Goal: Task Accomplishment & Management: Complete application form

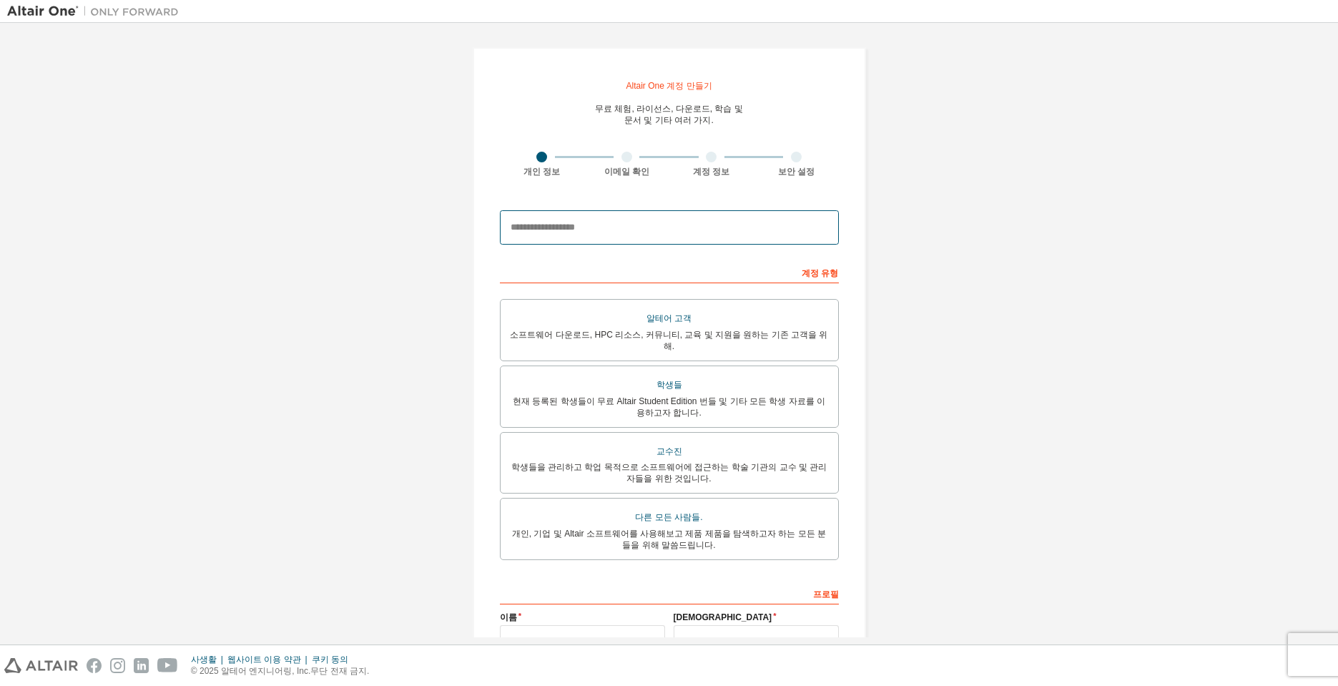
click at [689, 224] on input "email" at bounding box center [669, 227] width 339 height 34
type input "*"
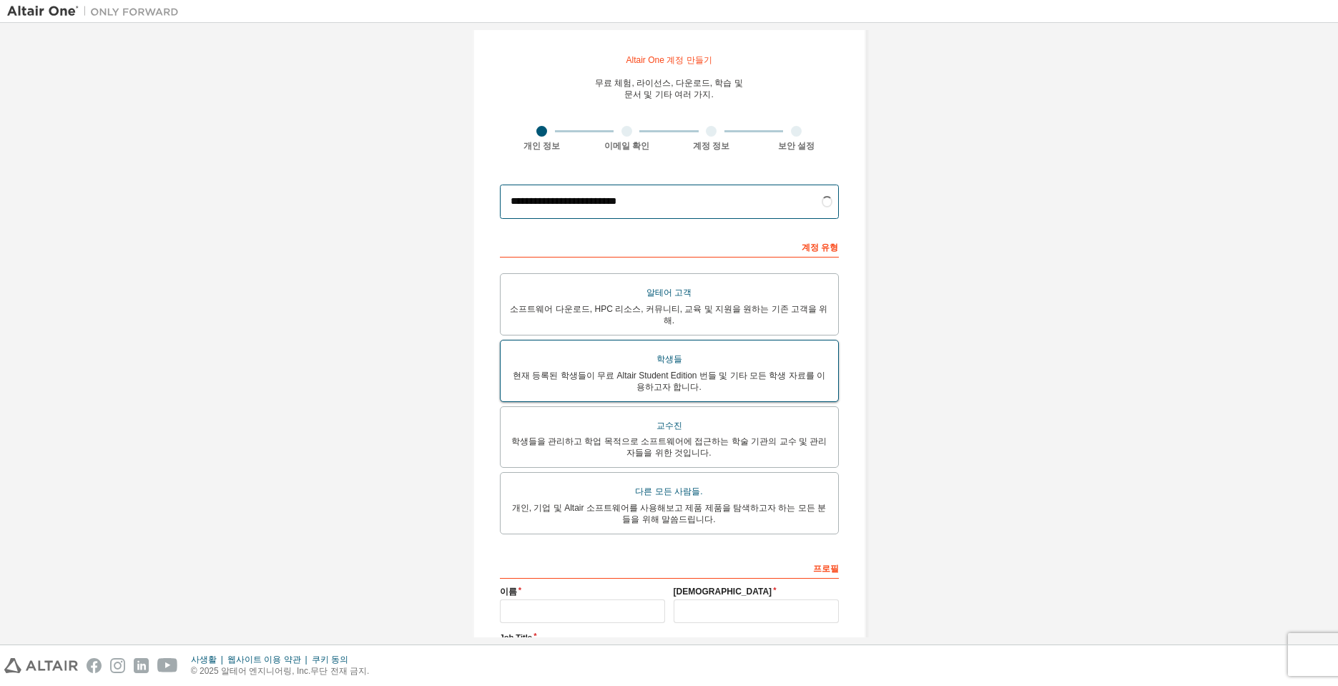
scroll to position [71, 0]
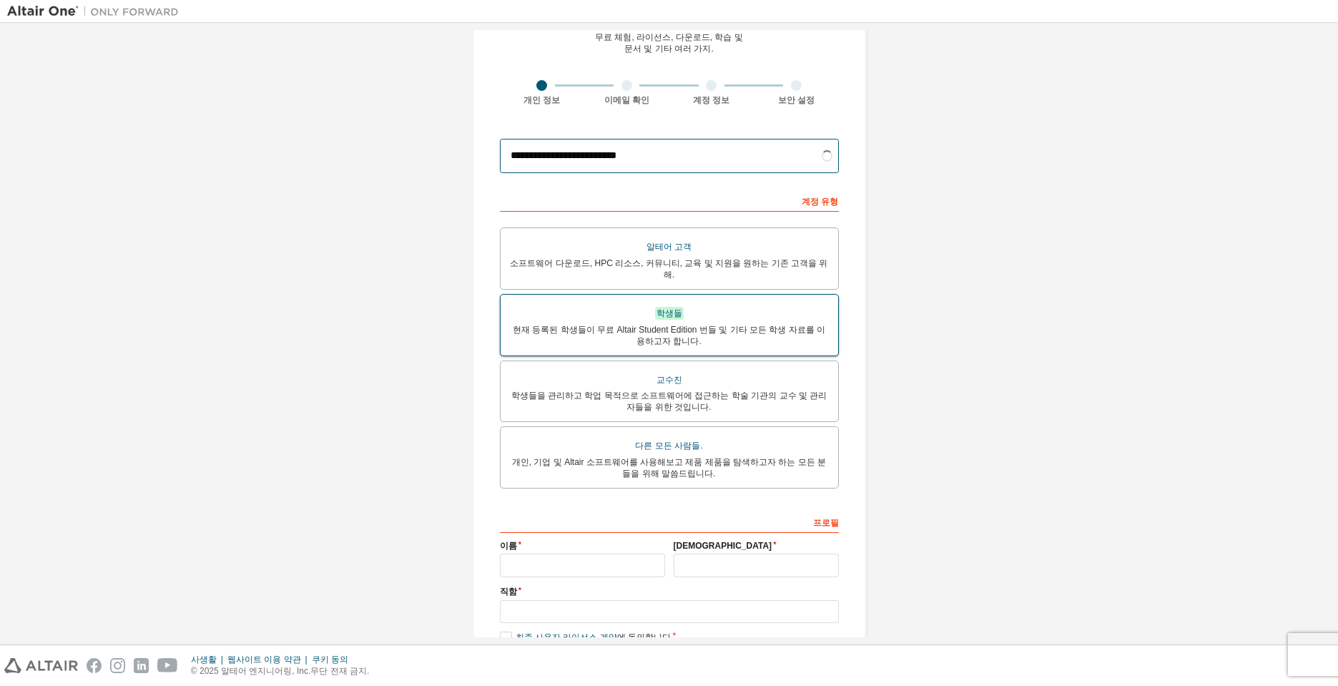
type input "**********"
click at [671, 308] on font "학생들" at bounding box center [669, 313] width 26 height 10
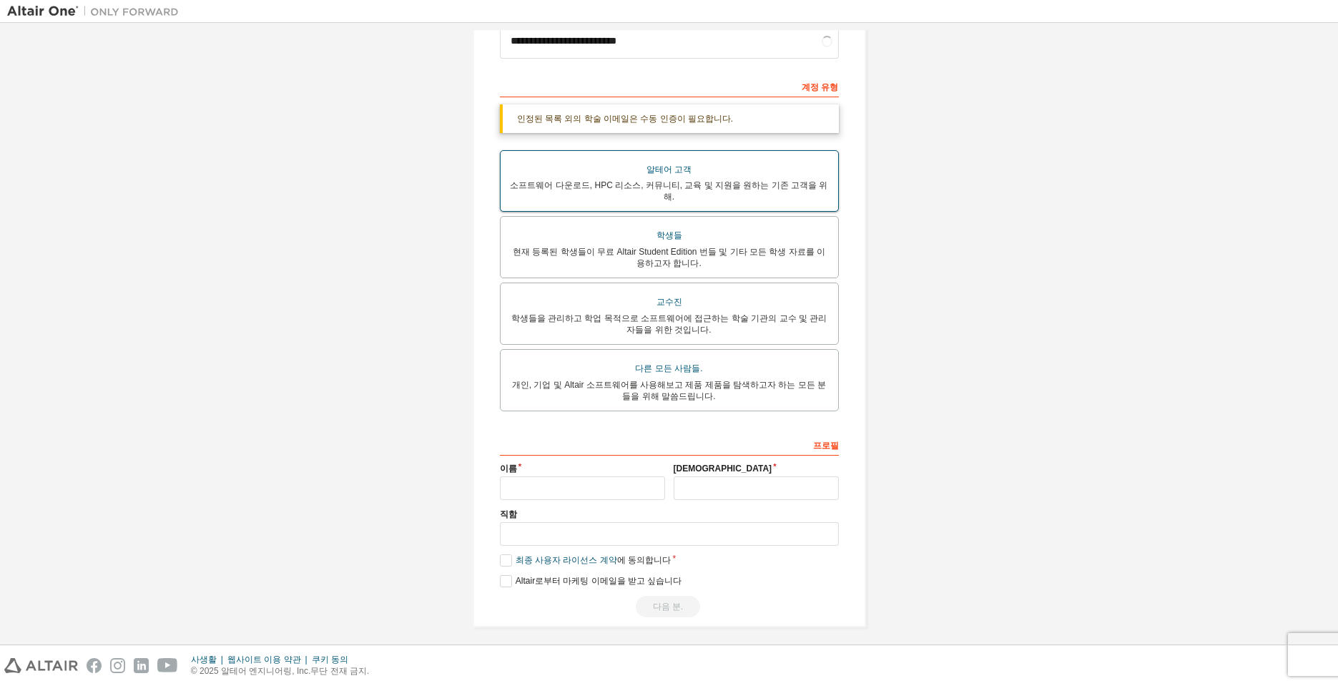
scroll to position [189, 0]
click at [573, 476] on input "text" at bounding box center [582, 485] width 165 height 24
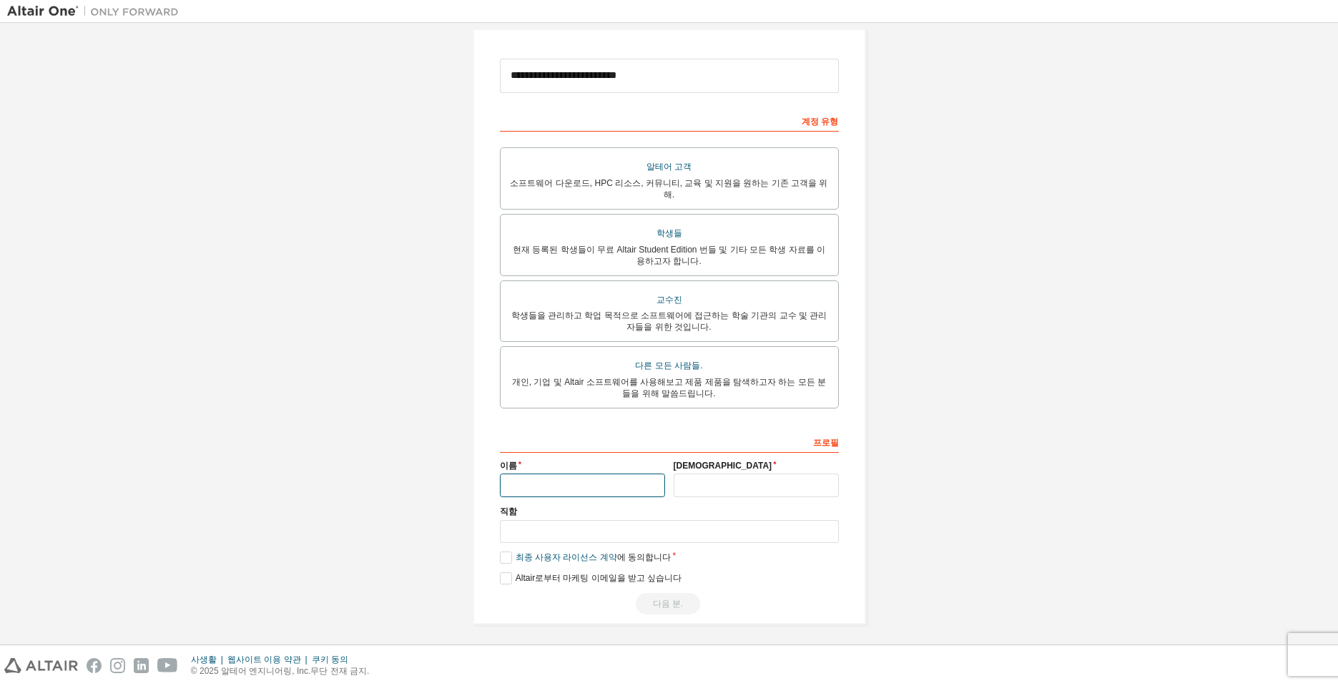
type input "*"
type input "**"
type input "*"
click at [505, 551] on label "최종 사용자 라이선스 계약 에 동의합니다" at bounding box center [586, 557] width 172 height 12
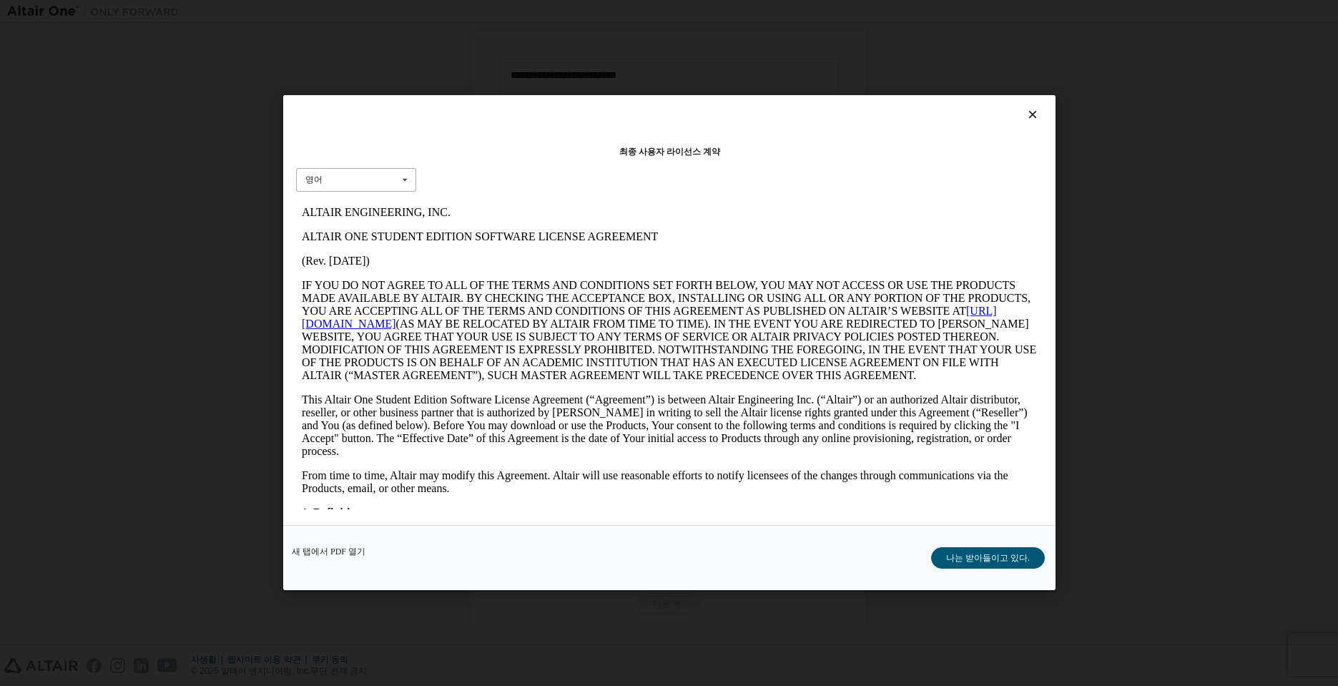
scroll to position [0, 0]
click at [999, 553] on font "나는 받아들이고 있다." at bounding box center [988, 558] width 84 height 10
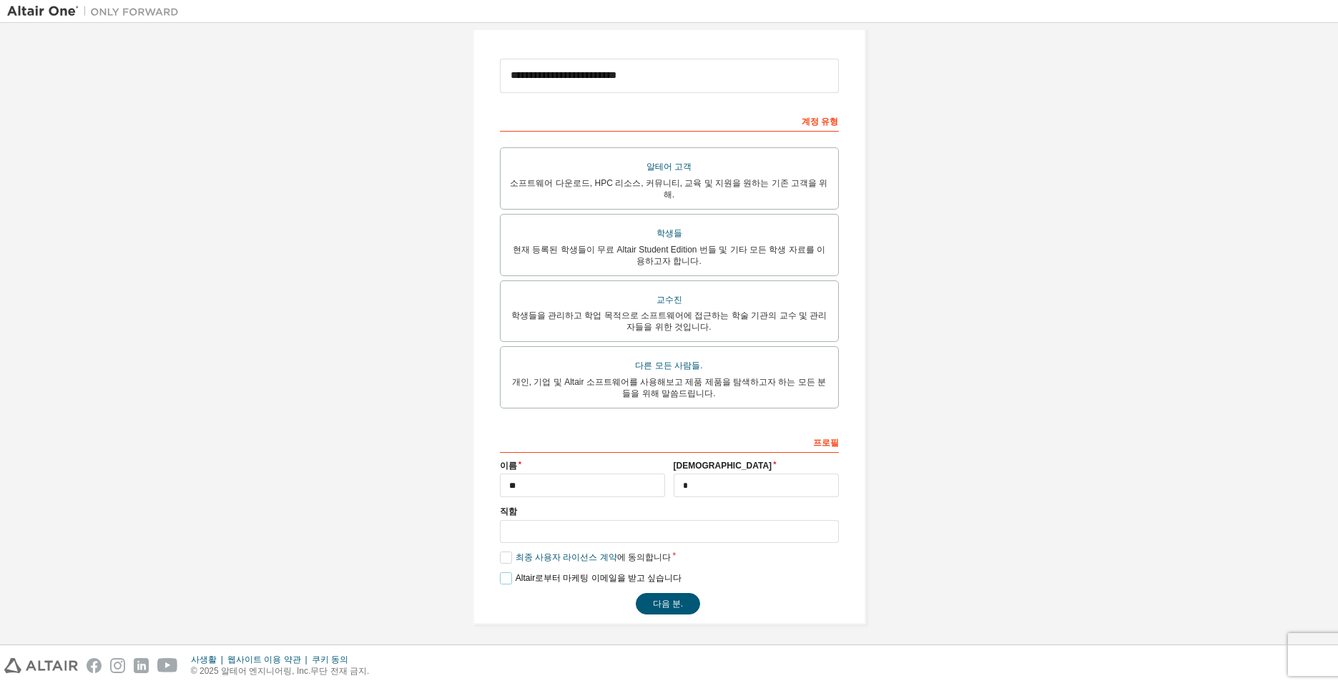
click at [501, 573] on label "Altair로부터 마케팅 이메일을 받고 싶습니다" at bounding box center [591, 578] width 182 height 12
click at [500, 573] on label "Altair로부터 마케팅 이메일을 받고 싶습니다" at bounding box center [591, 578] width 182 height 12
click at [643, 600] on button "다음 분." at bounding box center [668, 603] width 64 height 21
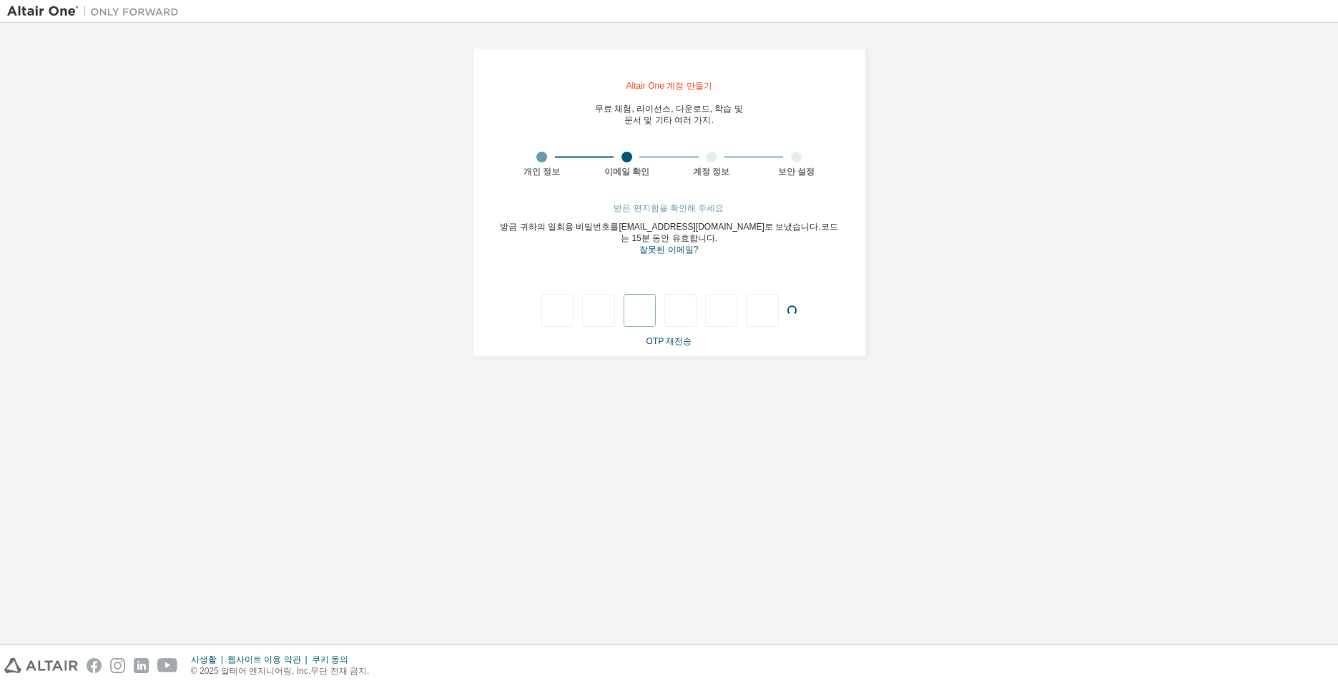
type input "*"
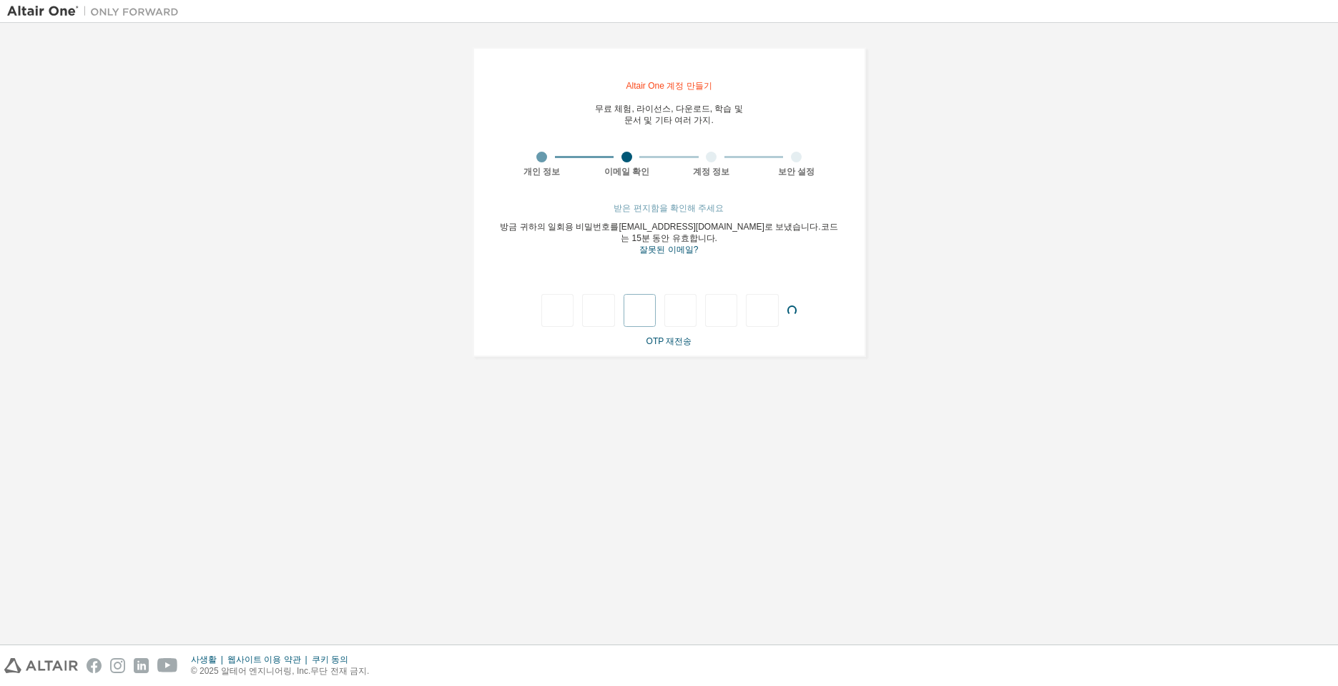
type input "*"
